Goal: Information Seeking & Learning: Learn about a topic

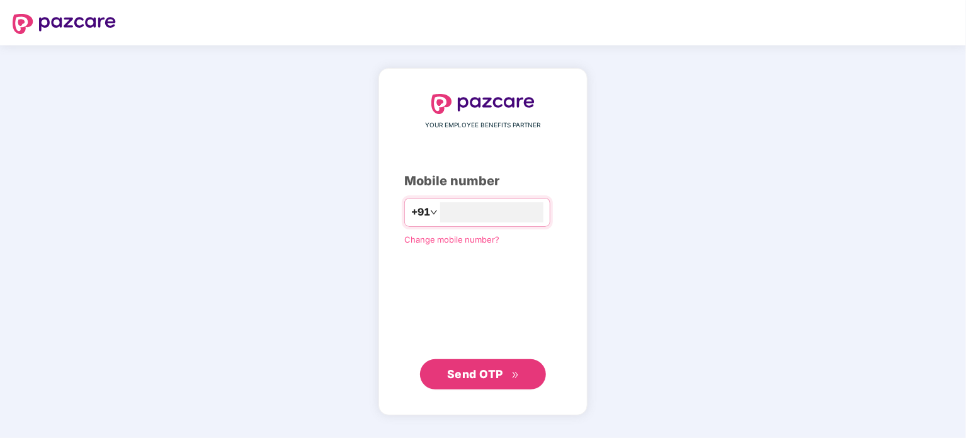
type input "**********"
click at [528, 380] on button "Send OTP" at bounding box center [483, 373] width 126 height 30
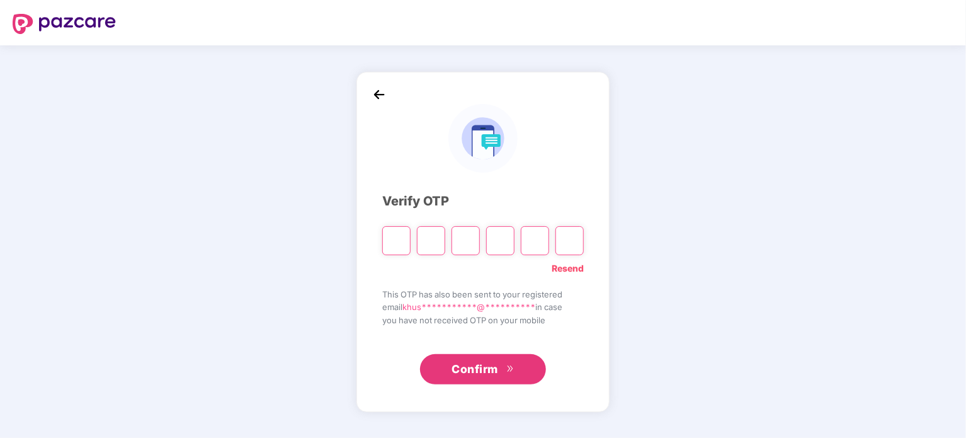
type input "*"
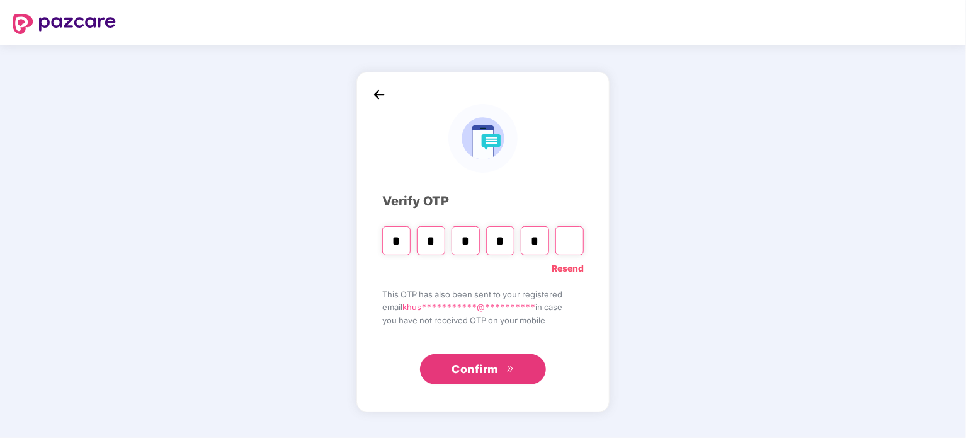
type input "*"
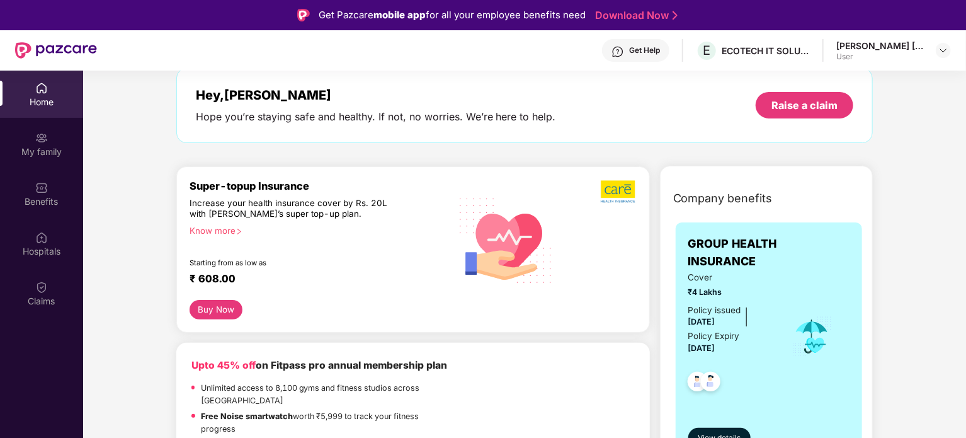
scroll to position [189, 0]
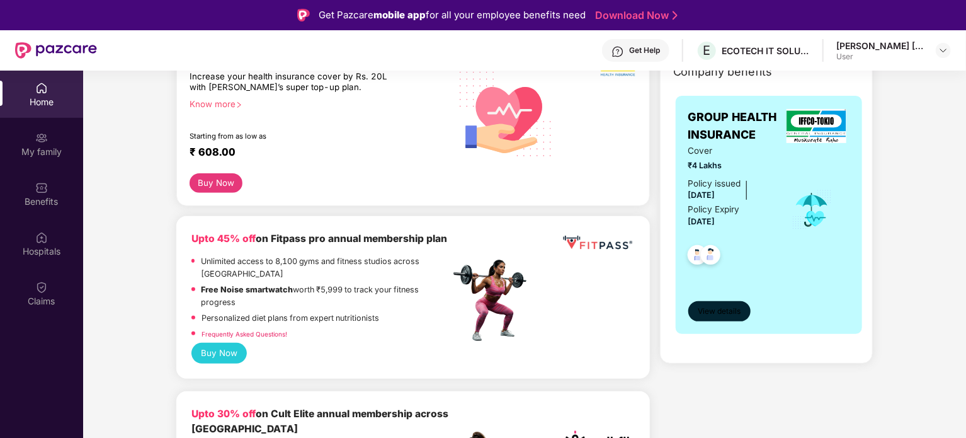
click at [733, 312] on span "View details" at bounding box center [719, 311] width 43 height 12
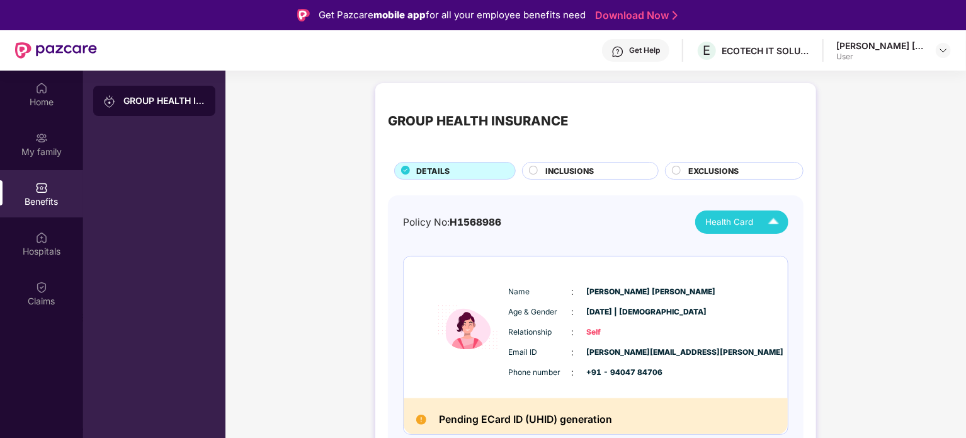
click at [739, 220] on span "Health Card" at bounding box center [729, 221] width 48 height 13
click at [627, 171] on div "INCLUSIONS" at bounding box center [595, 172] width 113 height 14
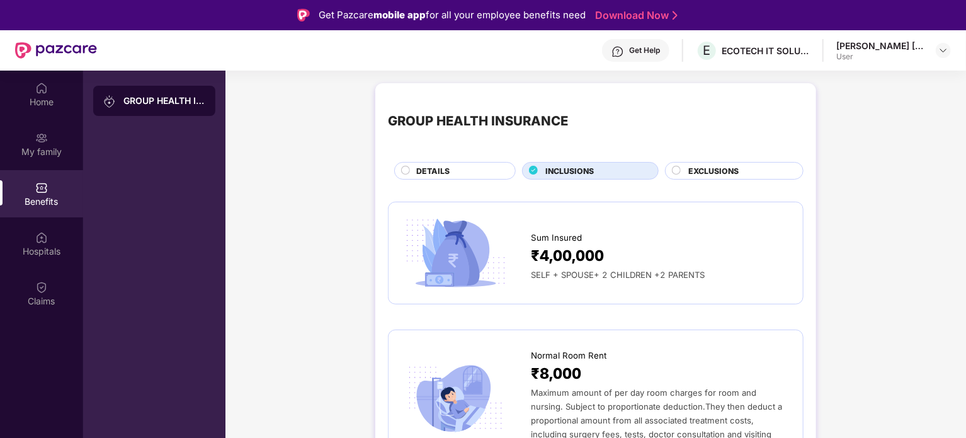
click at [708, 173] on span "EXCLUSIONS" at bounding box center [713, 171] width 50 height 12
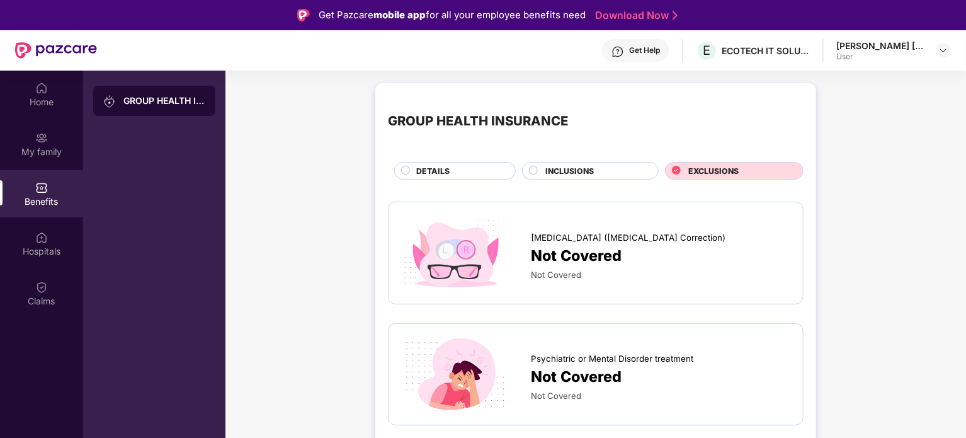
click at [602, 162] on div "INCLUSIONS" at bounding box center [590, 171] width 137 height 18
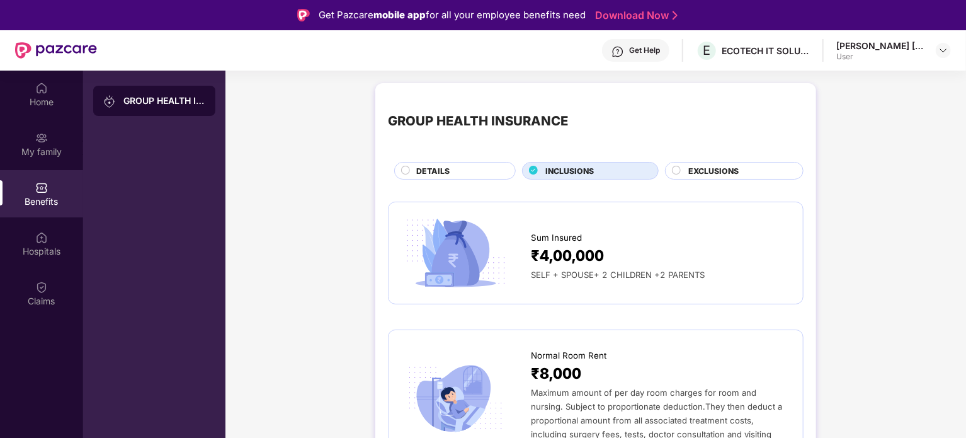
click at [499, 256] on img at bounding box center [455, 253] width 109 height 76
click at [562, 259] on span "₹4,00,000" at bounding box center [567, 255] width 73 height 23
click at [454, 173] on div "DETAILS" at bounding box center [459, 172] width 99 height 14
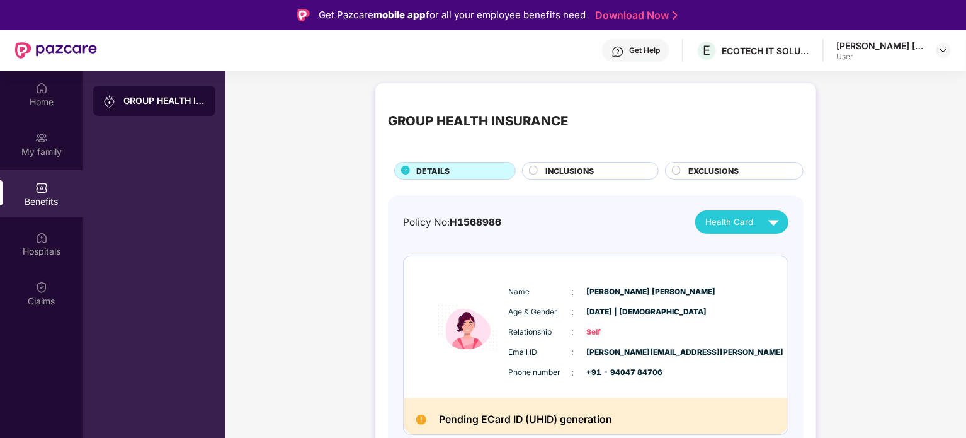
scroll to position [63, 0]
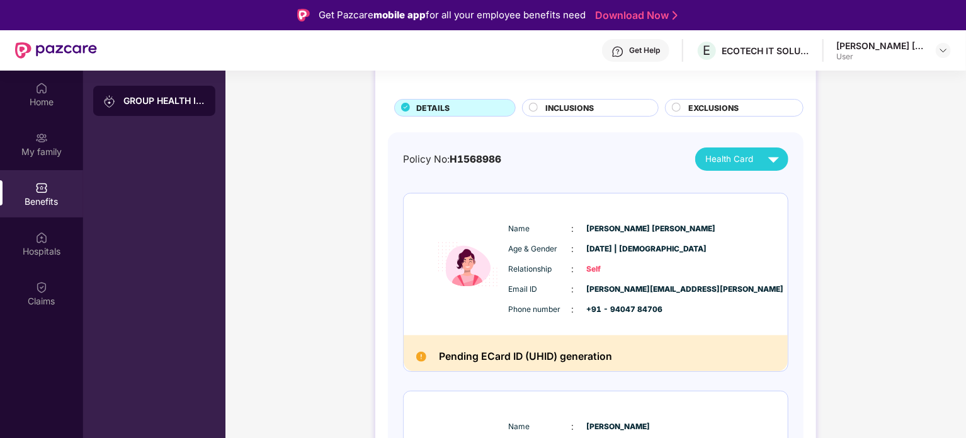
click at [519, 357] on h2 "Pending ECard ID (UHID) generation" at bounding box center [525, 356] width 173 height 17
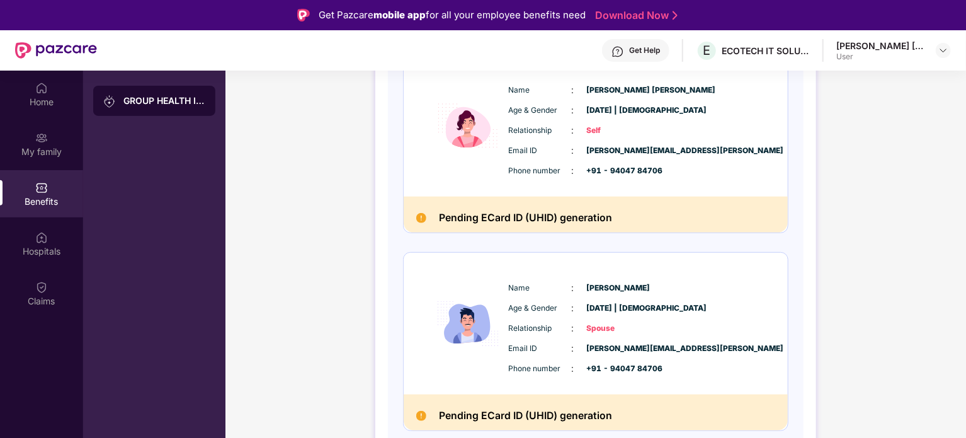
scroll to position [0, 0]
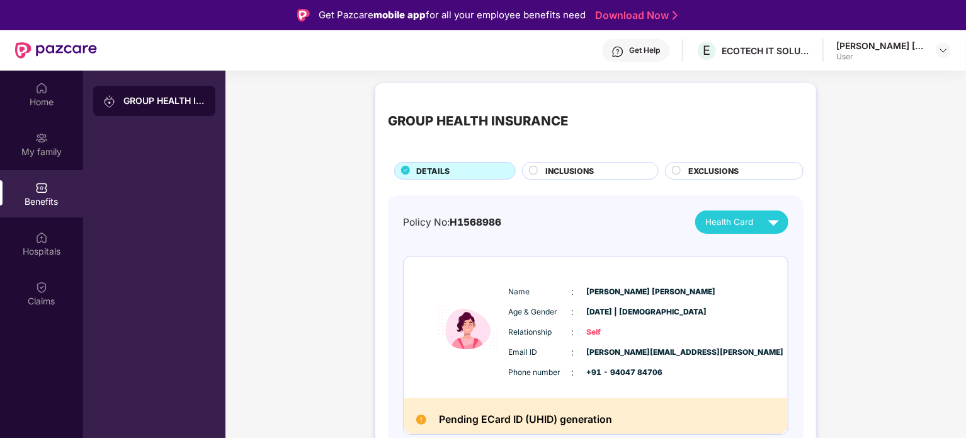
click at [751, 169] on div "EXCLUSIONS" at bounding box center [739, 172] width 115 height 14
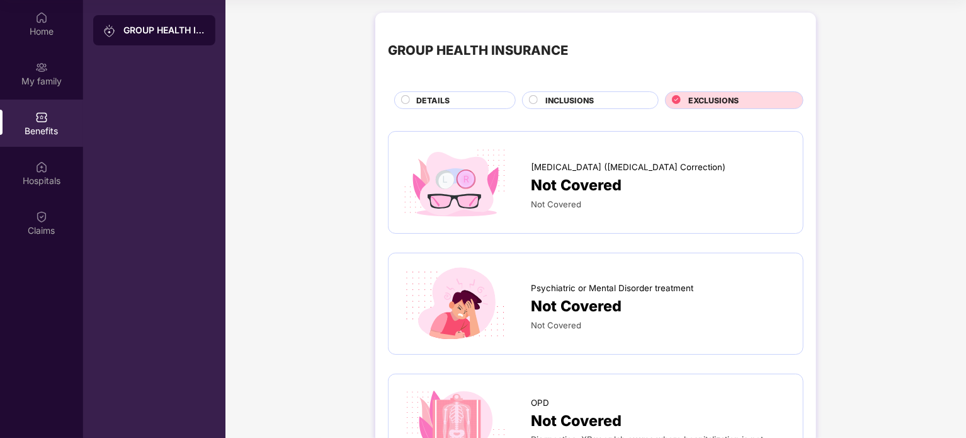
click at [630, 100] on div "INCLUSIONS" at bounding box center [595, 101] width 113 height 14
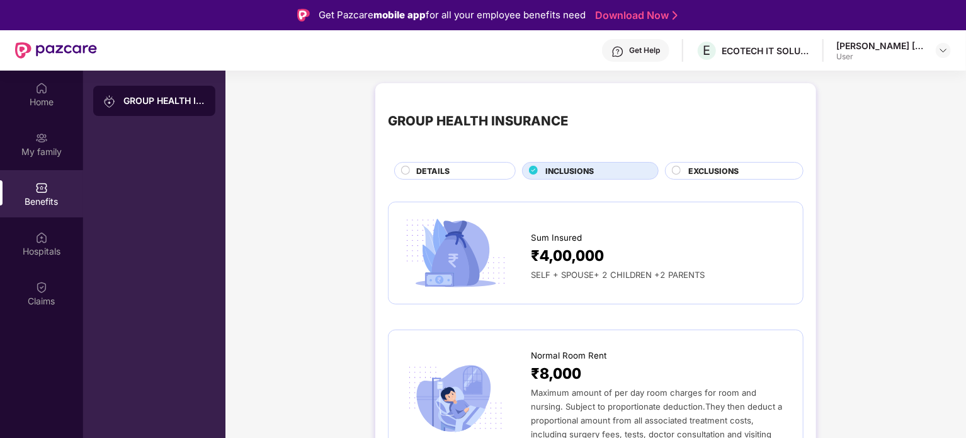
click at [490, 173] on div "DETAILS" at bounding box center [459, 172] width 99 height 14
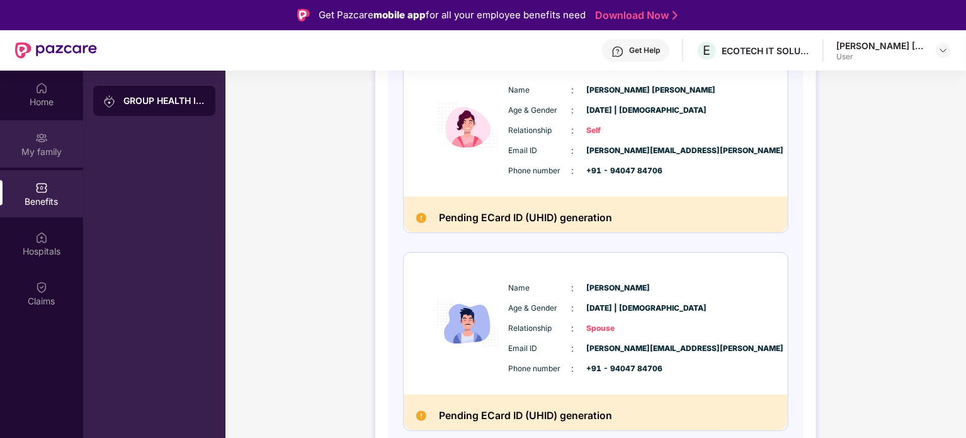
click at [69, 145] on div "My family" at bounding box center [41, 151] width 83 height 13
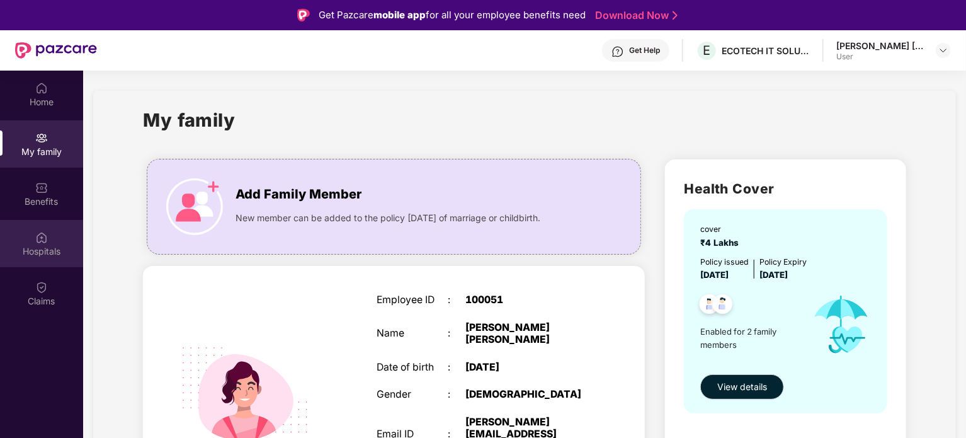
click at [54, 246] on div "Hospitals" at bounding box center [41, 251] width 83 height 13
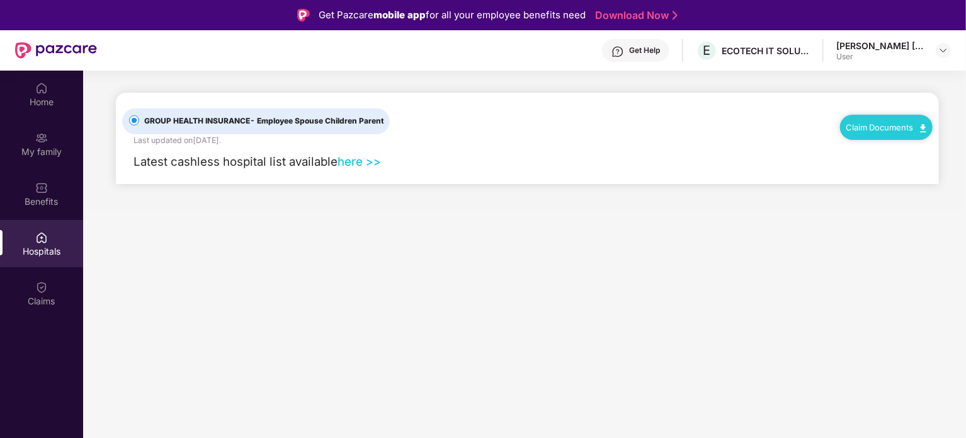
click at [361, 164] on link "here >>" at bounding box center [358, 161] width 43 height 14
click at [359, 163] on link "here >>" at bounding box center [358, 161] width 43 height 14
click at [40, 103] on div "Home" at bounding box center [41, 102] width 83 height 13
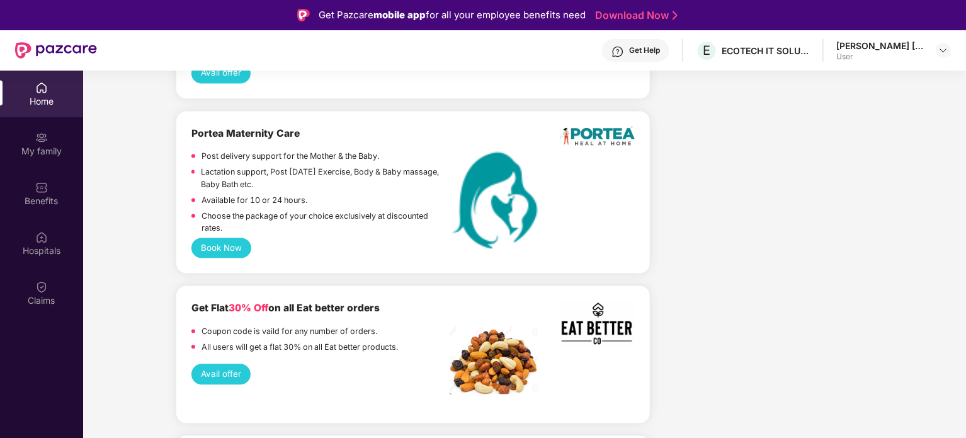
scroll to position [1448, 0]
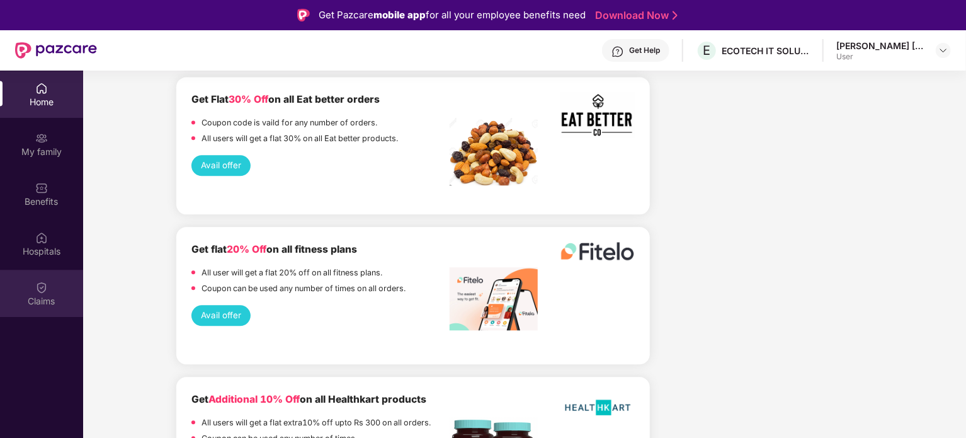
click at [33, 300] on div "Claims" at bounding box center [41, 301] width 83 height 13
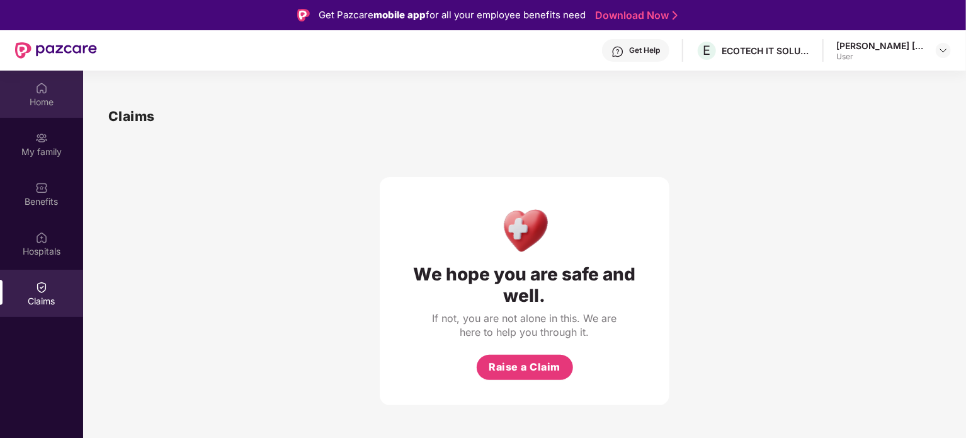
click at [45, 100] on div "Home" at bounding box center [41, 102] width 83 height 13
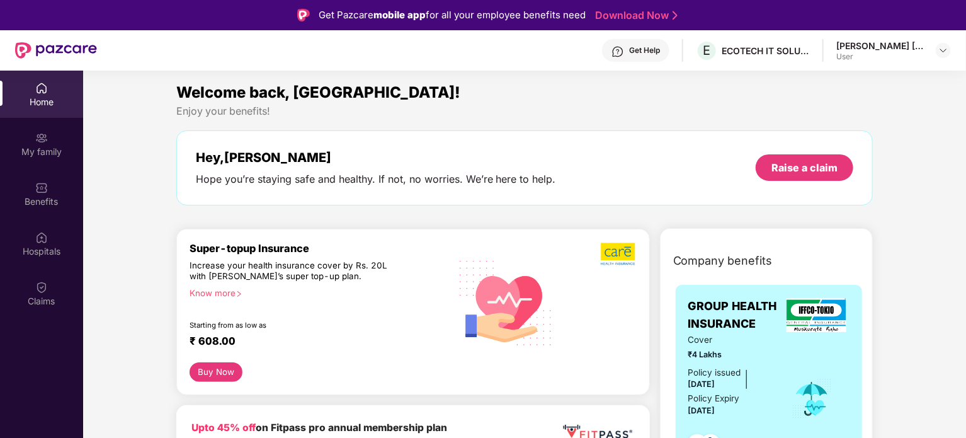
click at [769, 38] on div "Get Help E ECOTECH IT SOLUTIONS PRIVATE LIMITED [PERSON_NAME] [PERSON_NAME] User" at bounding box center [524, 50] width 854 height 40
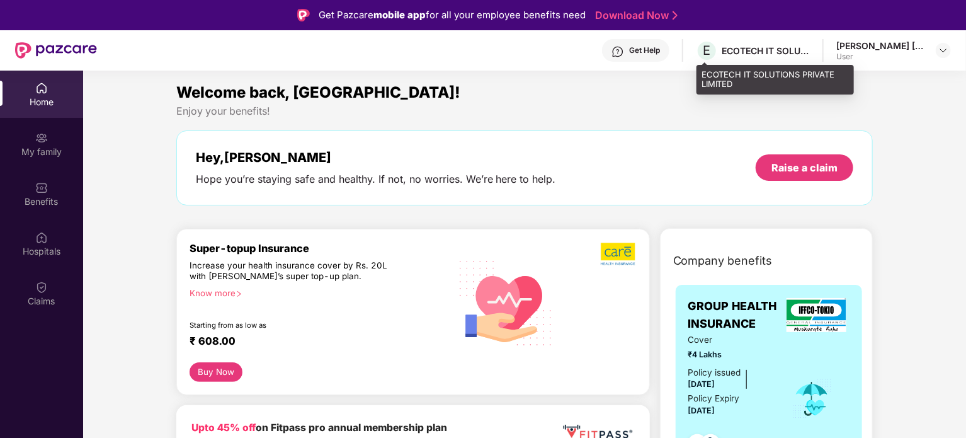
click at [771, 50] on div "ECOTECH IT SOLUTIONS PRIVATE LIMITED" at bounding box center [766, 51] width 88 height 12
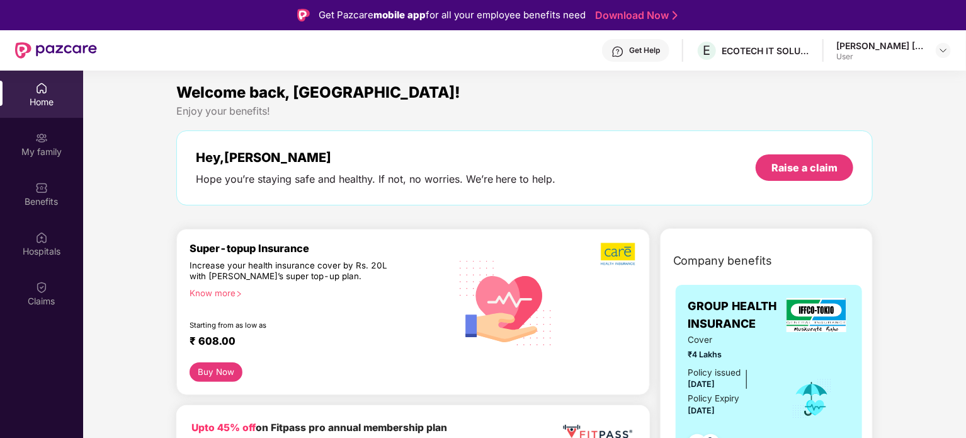
click at [907, 50] on div "[PERSON_NAME] [PERSON_NAME]" at bounding box center [880, 46] width 88 height 12
click at [944, 51] on img at bounding box center [943, 50] width 10 height 10
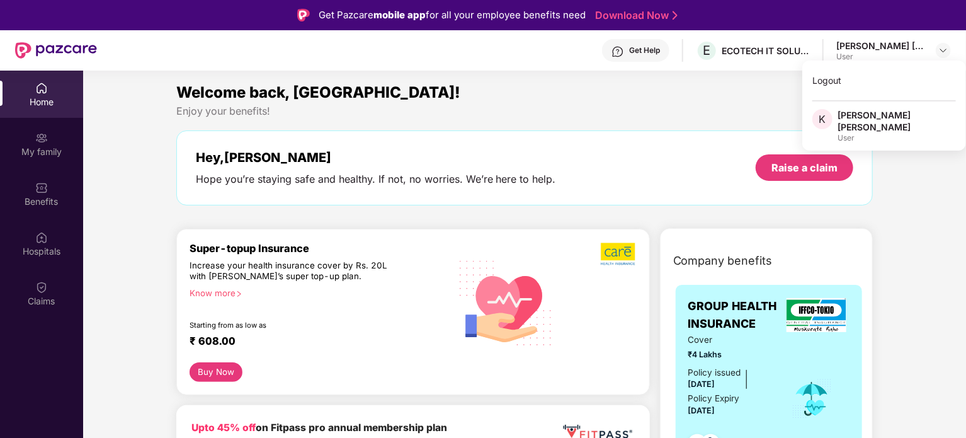
click at [937, 108] on div "Logout K [PERSON_NAME] [PERSON_NAME] User" at bounding box center [884, 105] width 164 height 90
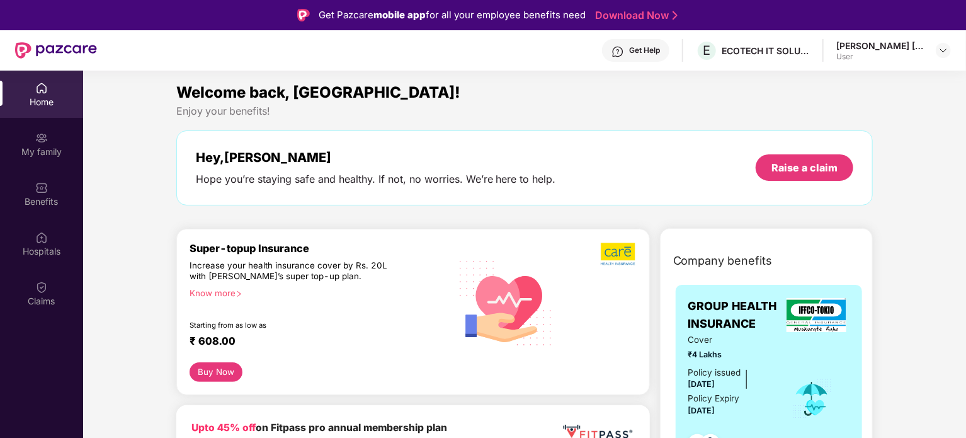
click at [394, 198] on div "Hey, [PERSON_NAME] Hope you’re staying safe and healthy. If not, no worries. We…" at bounding box center [524, 167] width 697 height 75
click at [62, 141] on div "My family" at bounding box center [41, 143] width 83 height 47
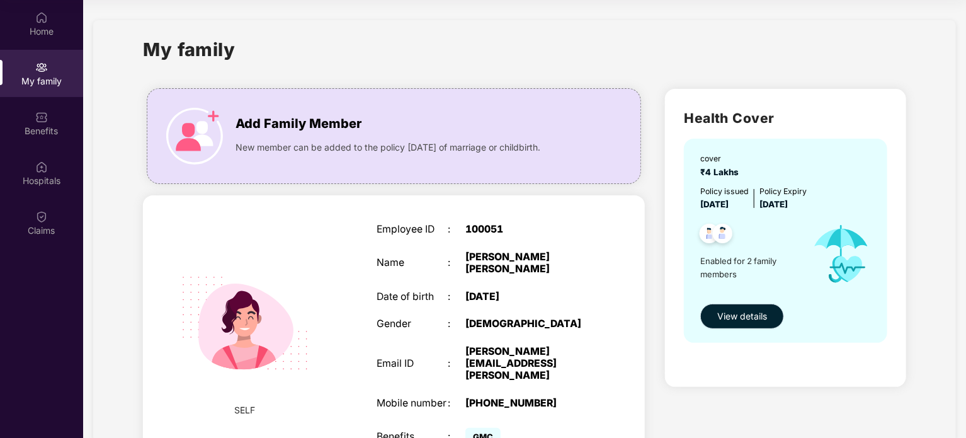
click at [753, 319] on span "View details" at bounding box center [742, 316] width 50 height 14
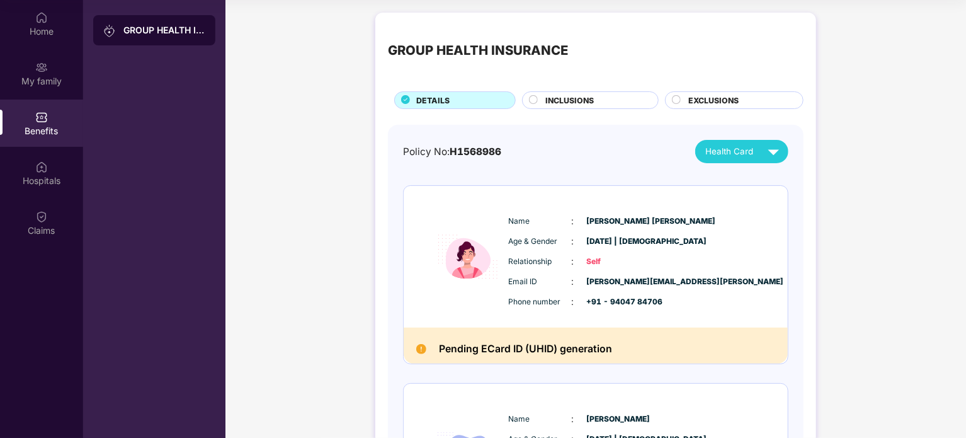
click at [577, 95] on span "INCLUSIONS" at bounding box center [569, 100] width 48 height 12
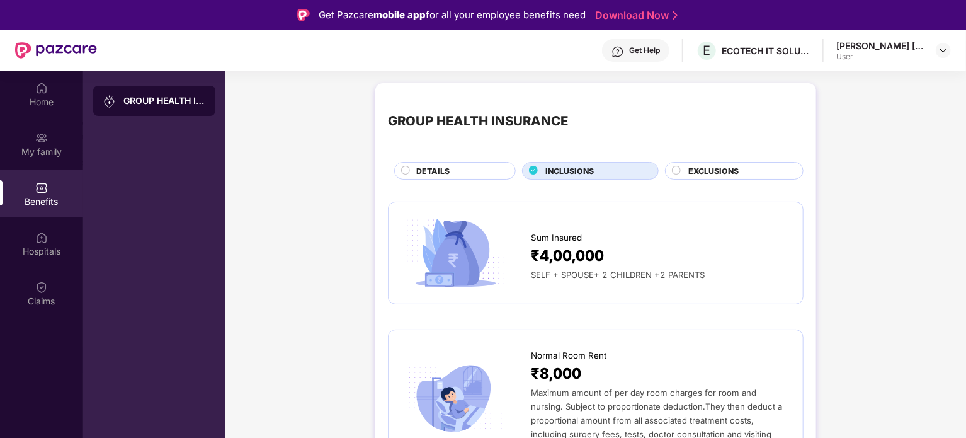
click at [705, 166] on span "EXCLUSIONS" at bounding box center [713, 171] width 50 height 12
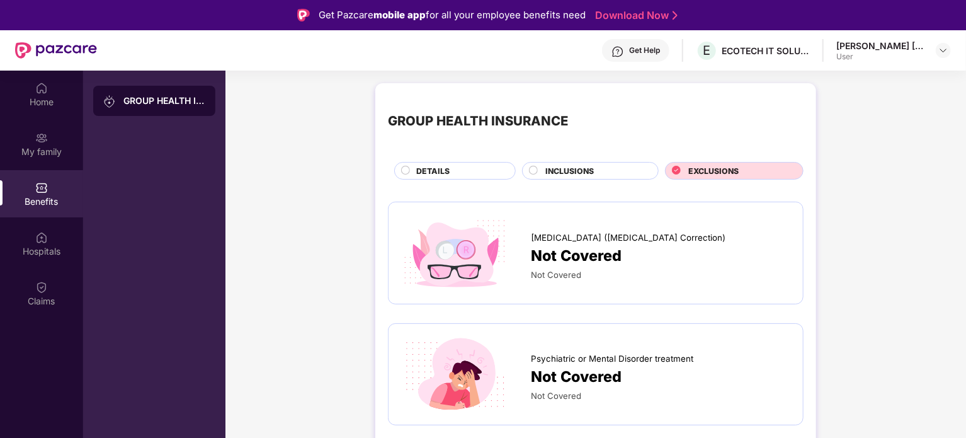
click at [489, 257] on img at bounding box center [455, 253] width 109 height 76
click at [655, 50] on div "Get Help" at bounding box center [644, 50] width 31 height 10
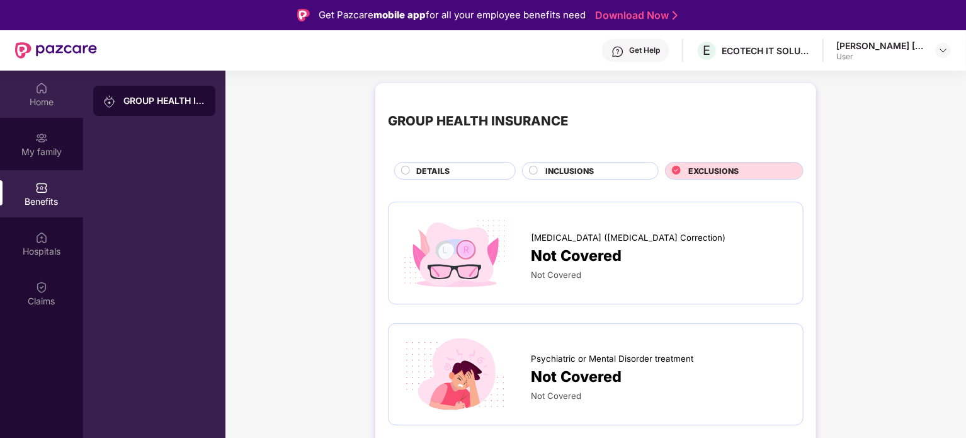
click at [40, 103] on div "Home" at bounding box center [41, 102] width 83 height 13
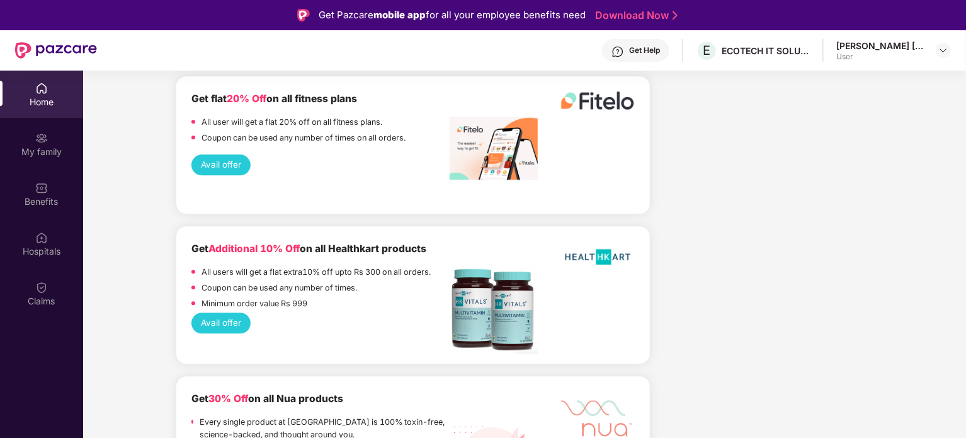
scroll to position [1763, 0]
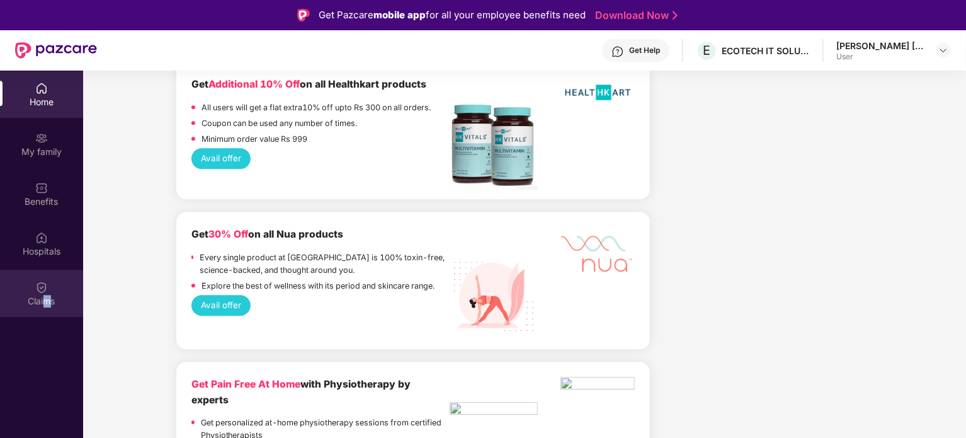
click at [47, 302] on div "Claims" at bounding box center [41, 301] width 83 height 13
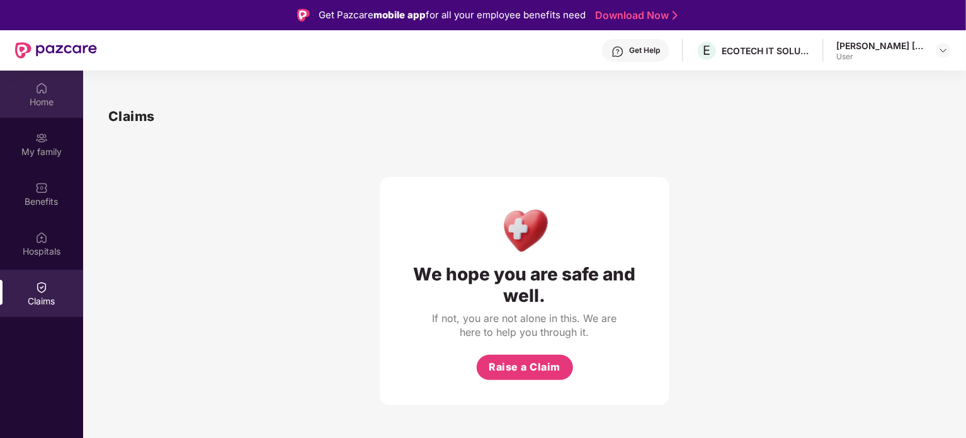
click at [28, 89] on div "Home" at bounding box center [41, 94] width 83 height 47
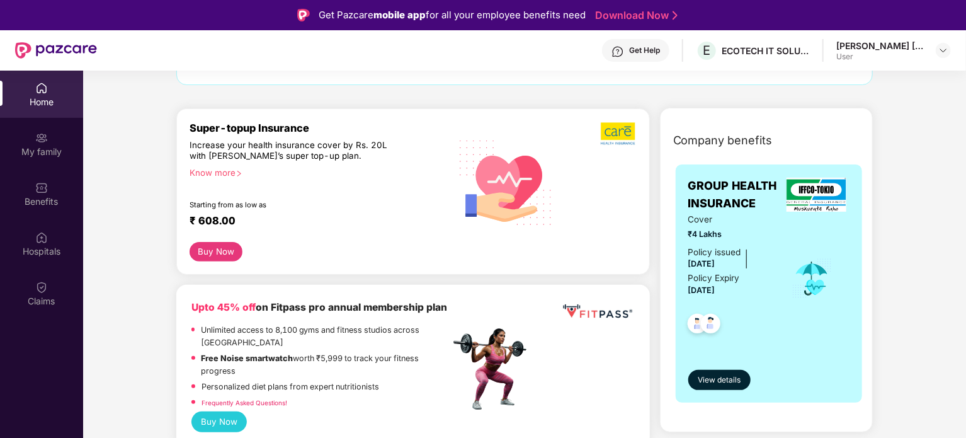
scroll to position [189, 0]
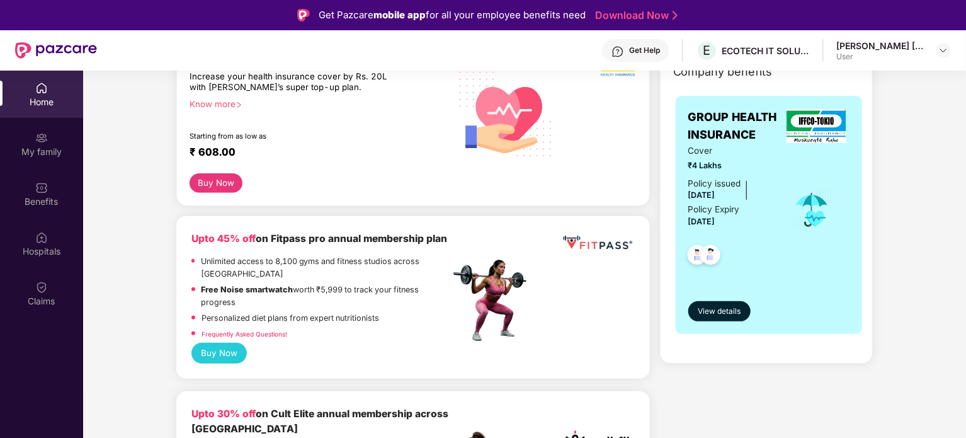
click at [706, 261] on img at bounding box center [710, 256] width 31 height 31
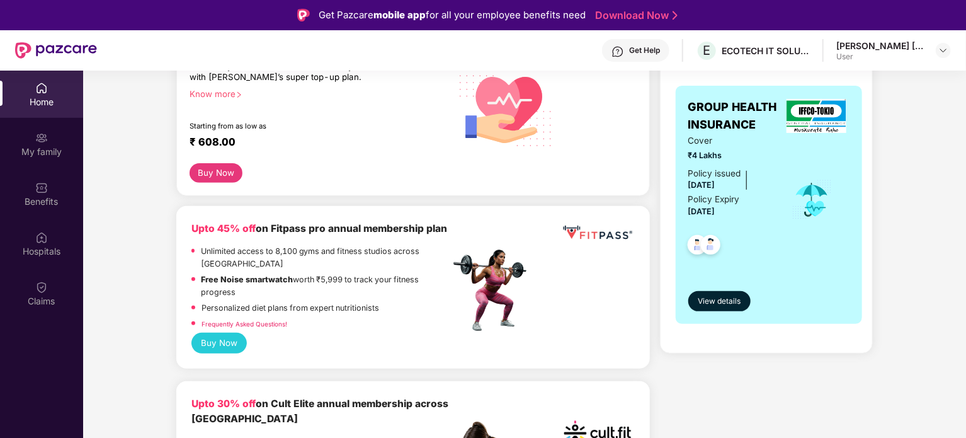
scroll to position [126, 0]
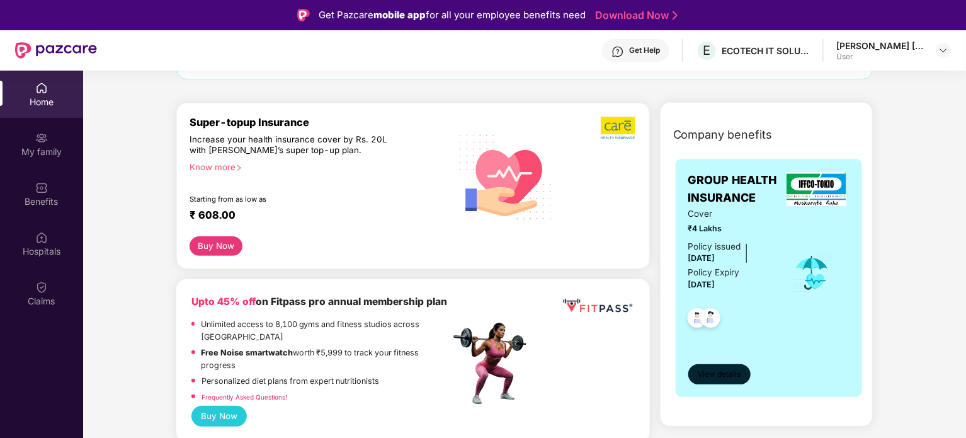
click at [725, 378] on span "View details" at bounding box center [719, 374] width 43 height 12
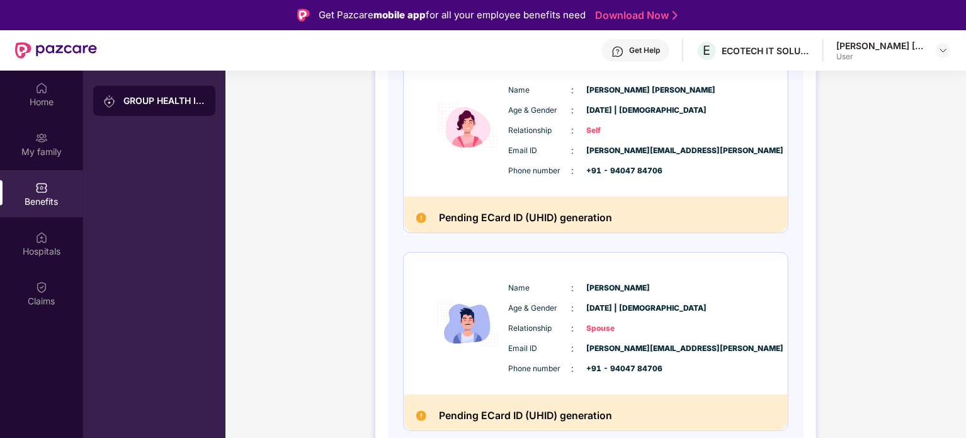
scroll to position [71, 0]
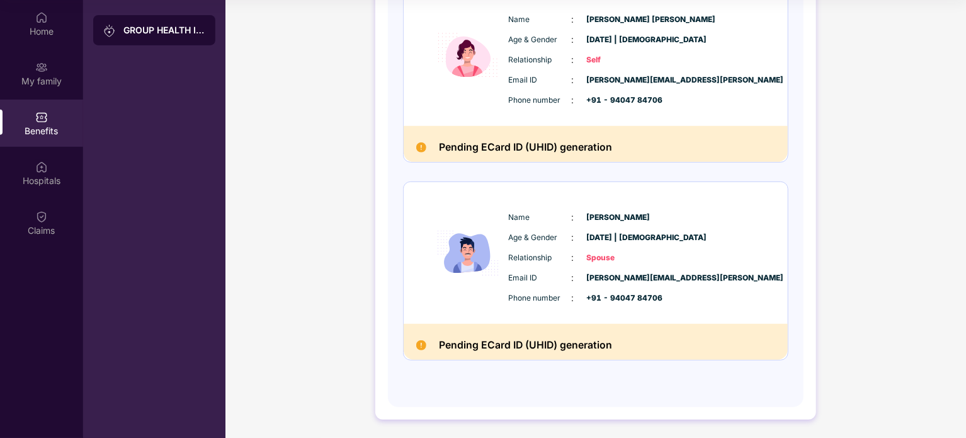
click at [659, 354] on div "Pending ECard ID (UHID) generation" at bounding box center [596, 342] width 384 height 36
